Goal: Task Accomplishment & Management: Use online tool/utility

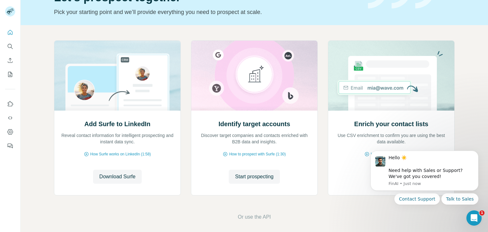
scroll to position [43, 0]
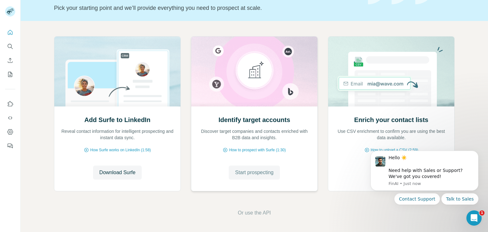
click at [249, 176] on button "Start prospecting" at bounding box center [254, 173] width 51 height 14
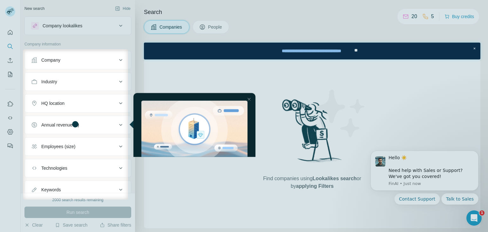
click at [242, 195] on div "******" at bounding box center [234, 201] width 25 height 13
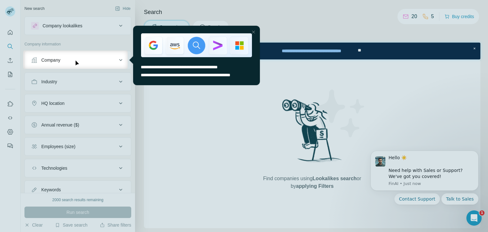
click at [252, 45] on div "entering tooltip" at bounding box center [196, 45] width 127 height 40
click at [253, 30] on div "Close Step" at bounding box center [254, 32] width 8 height 8
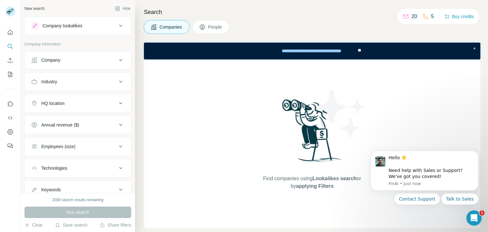
click at [365, 122] on img at bounding box center [340, 113] width 57 height 57
click at [90, 216] on div "Run search" at bounding box center [77, 212] width 107 height 11
click at [13, 42] on button "Search" at bounding box center [10, 46] width 10 height 11
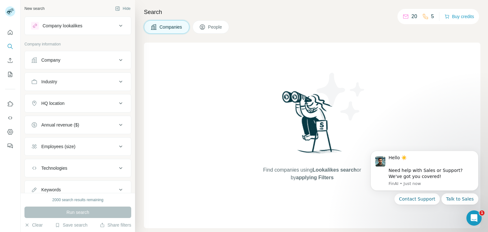
click at [206, 31] on button "People" at bounding box center [211, 26] width 37 height 13
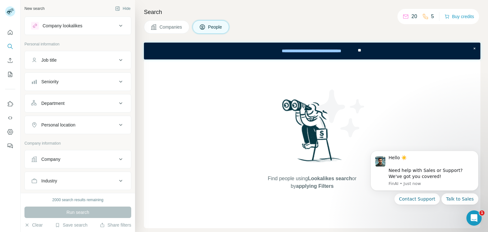
click at [272, 109] on div "Find people using Lookalikes search or by applying Filters" at bounding box center [312, 143] width 114 height 169
